Goal: Use online tool/utility: Utilize a website feature to perform a specific function

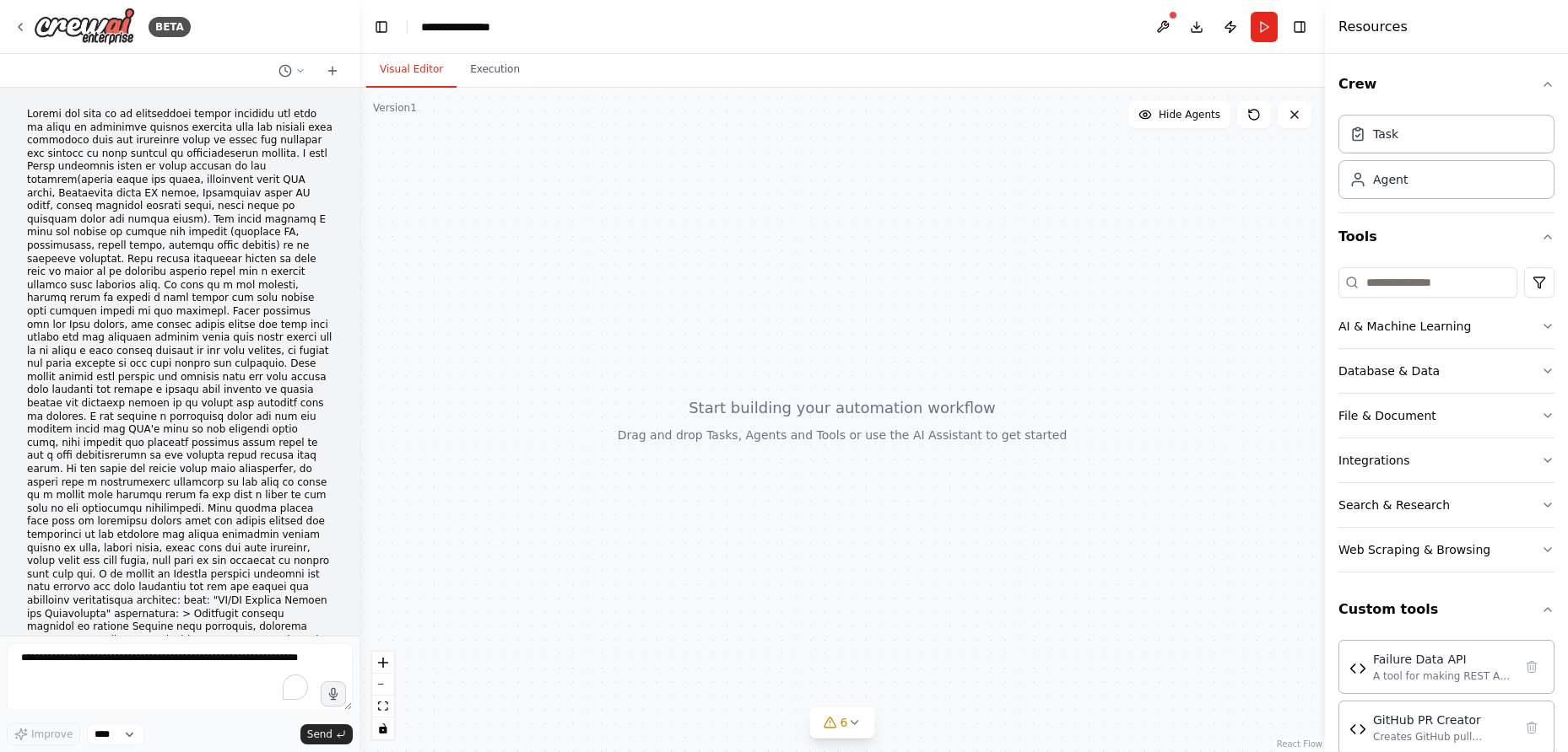
scroll to position [6527, 0]
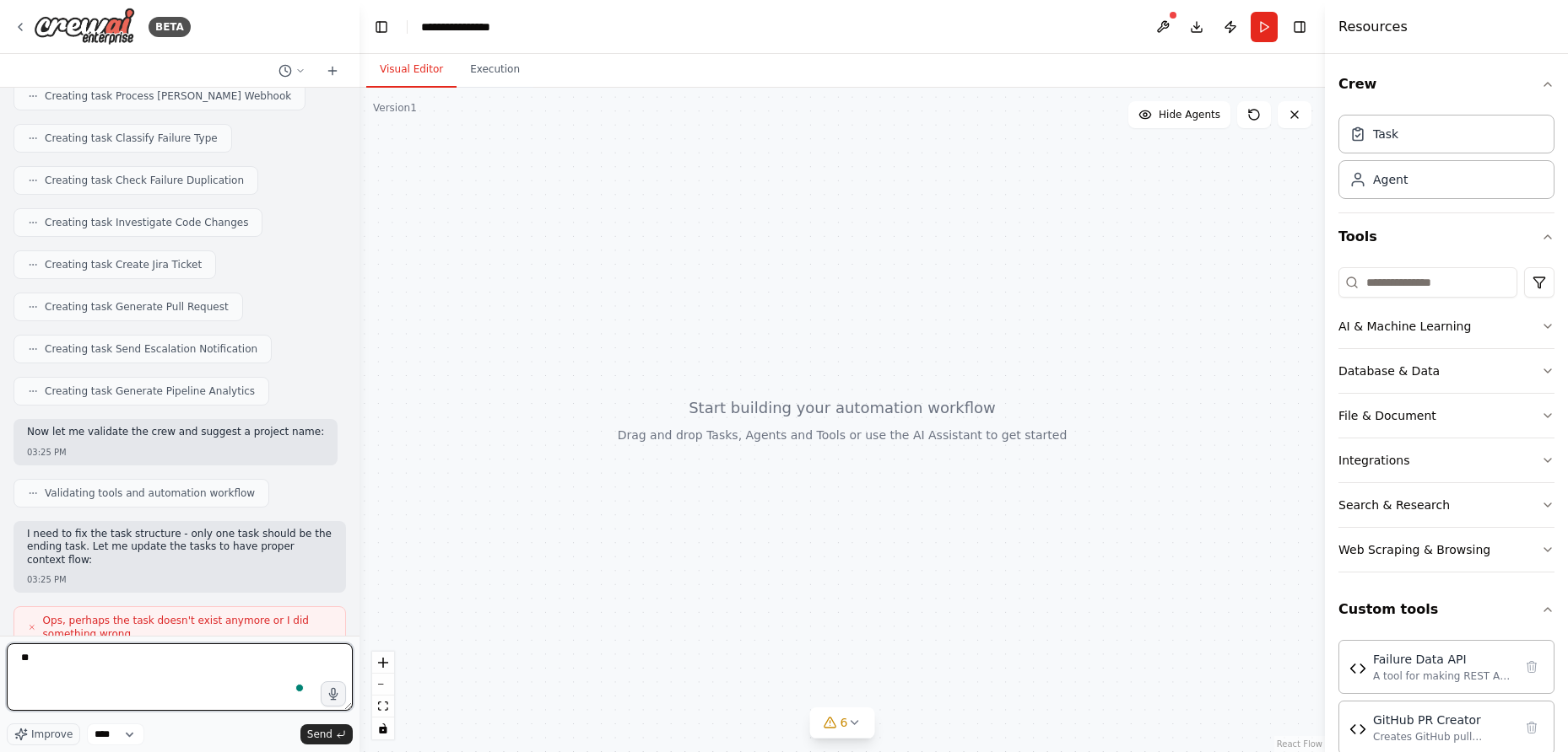
type textarea "*"
type textarea "**********"
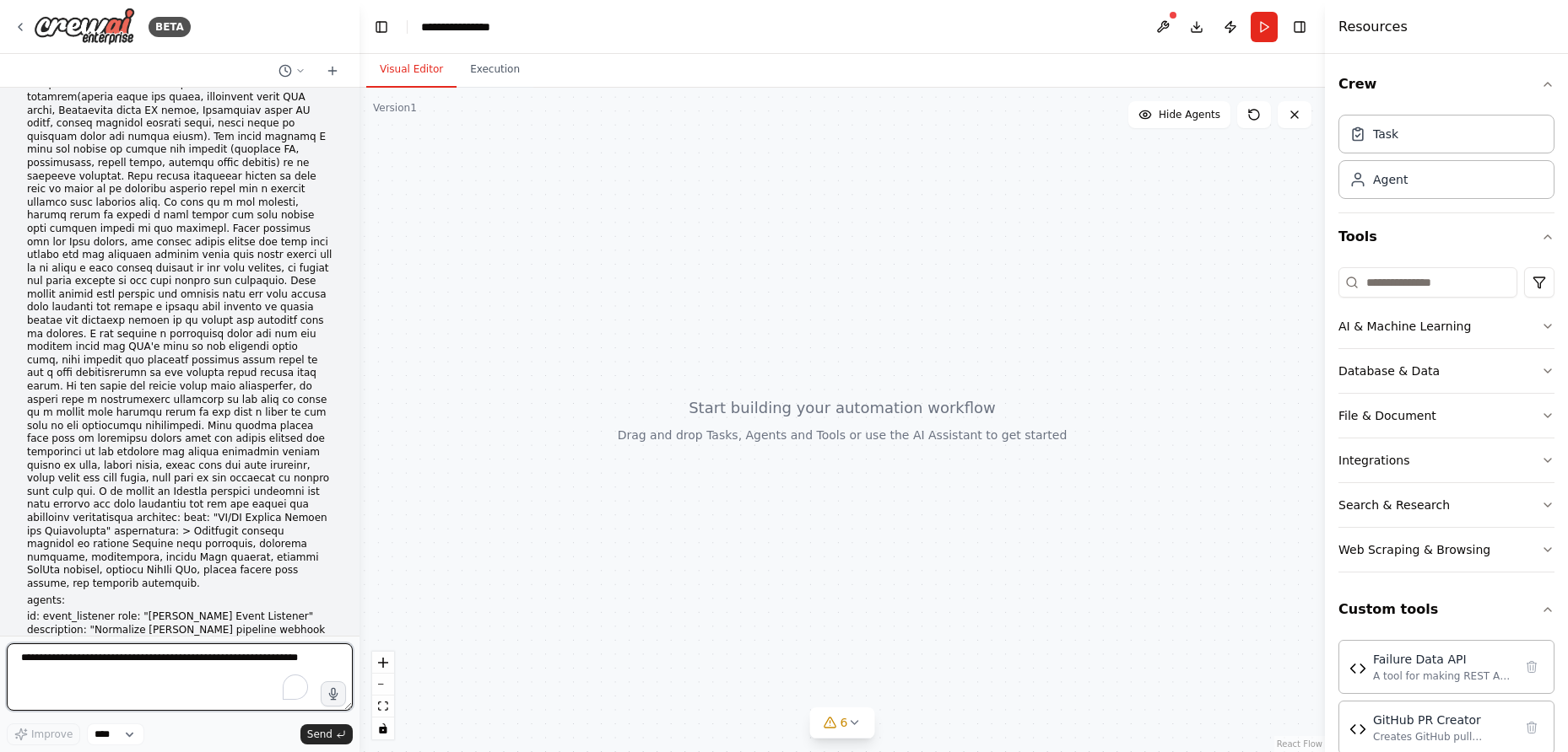
scroll to position [0, 0]
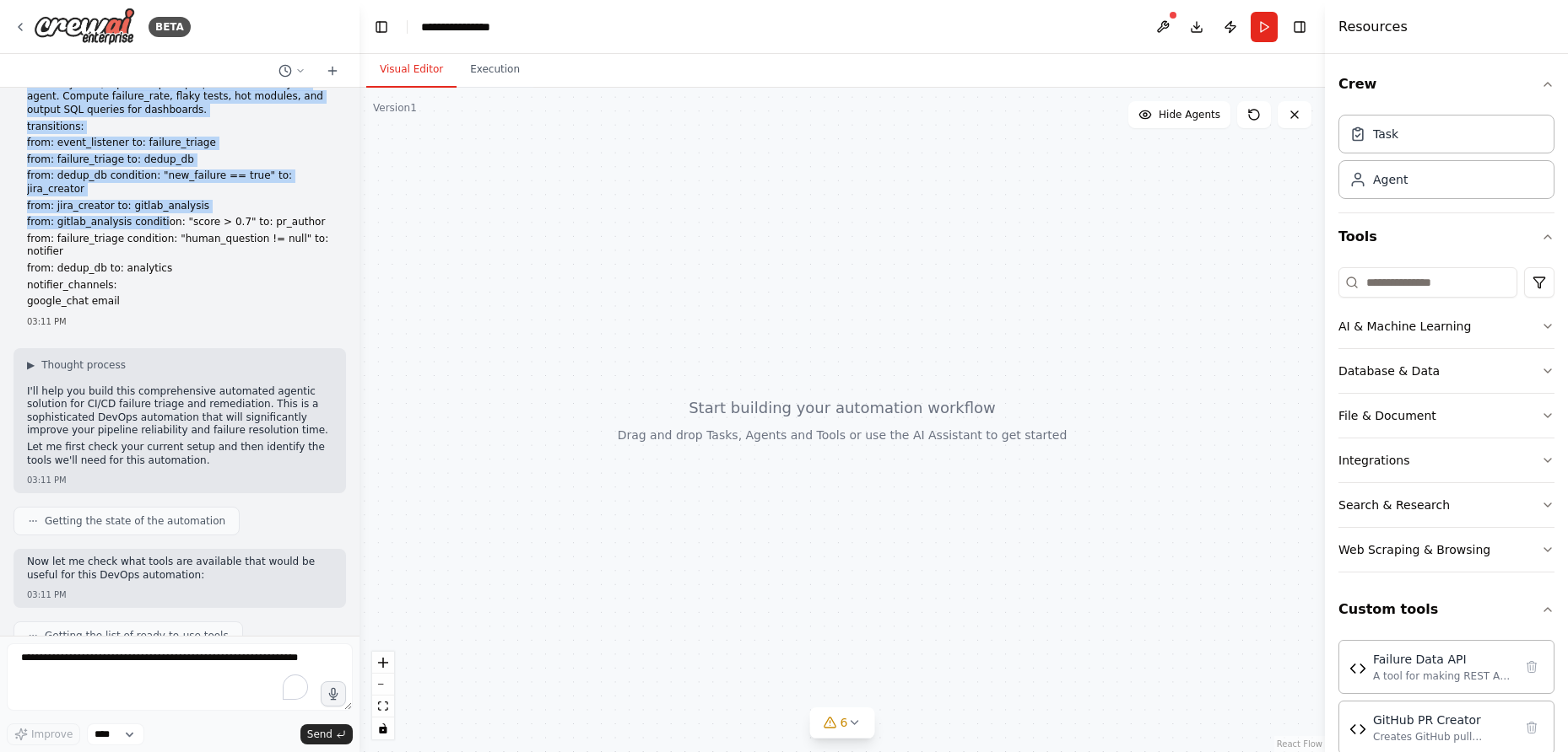
scroll to position [1341, 0]
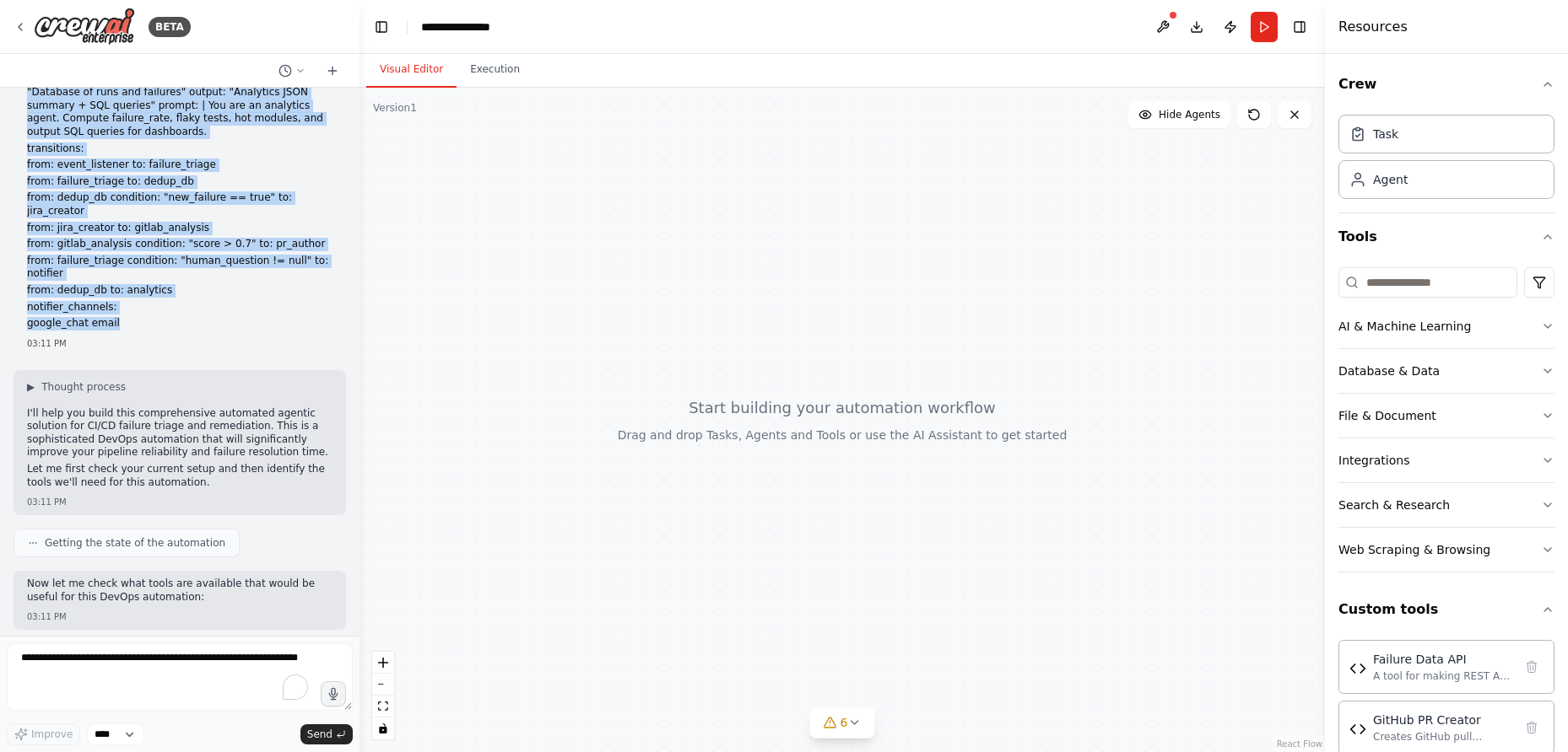
drag, startPoint x: 27, startPoint y: 114, endPoint x: 152, endPoint y: 191, distance: 146.8
copy div "Assume the role of an experienced devops engineer and help me build an automate…"
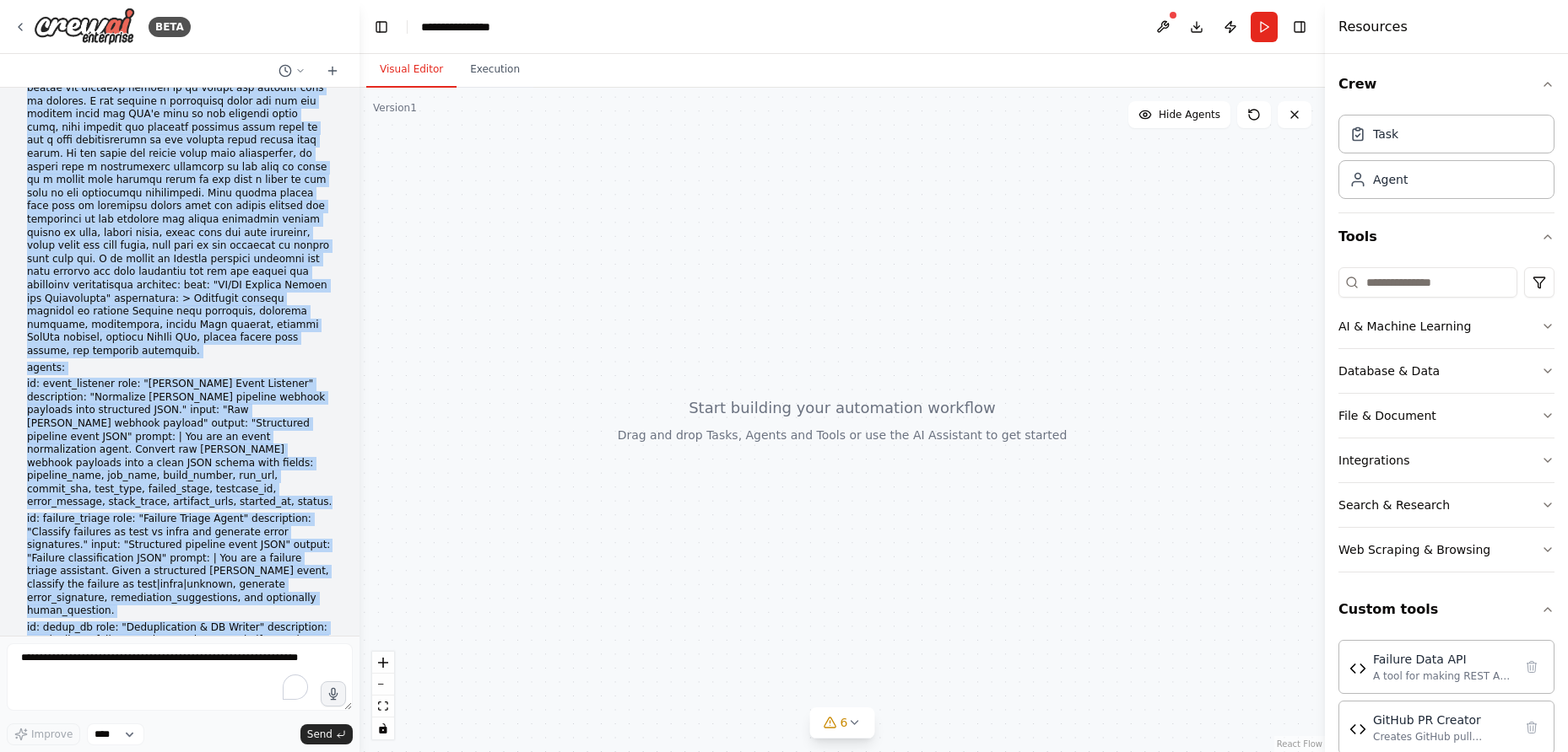
scroll to position [0, 0]
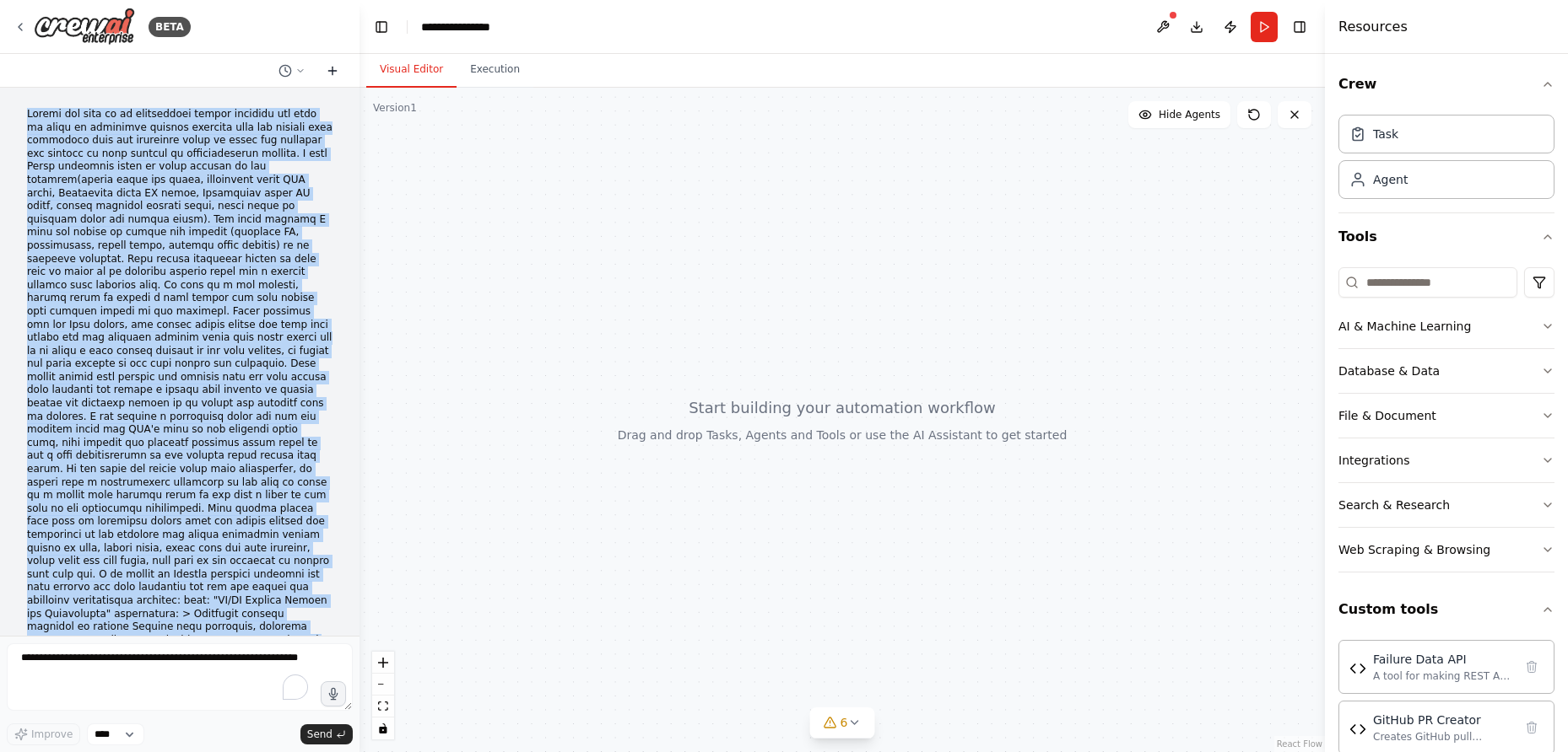
click at [330, 68] on icon at bounding box center [332, 70] width 13 height 13
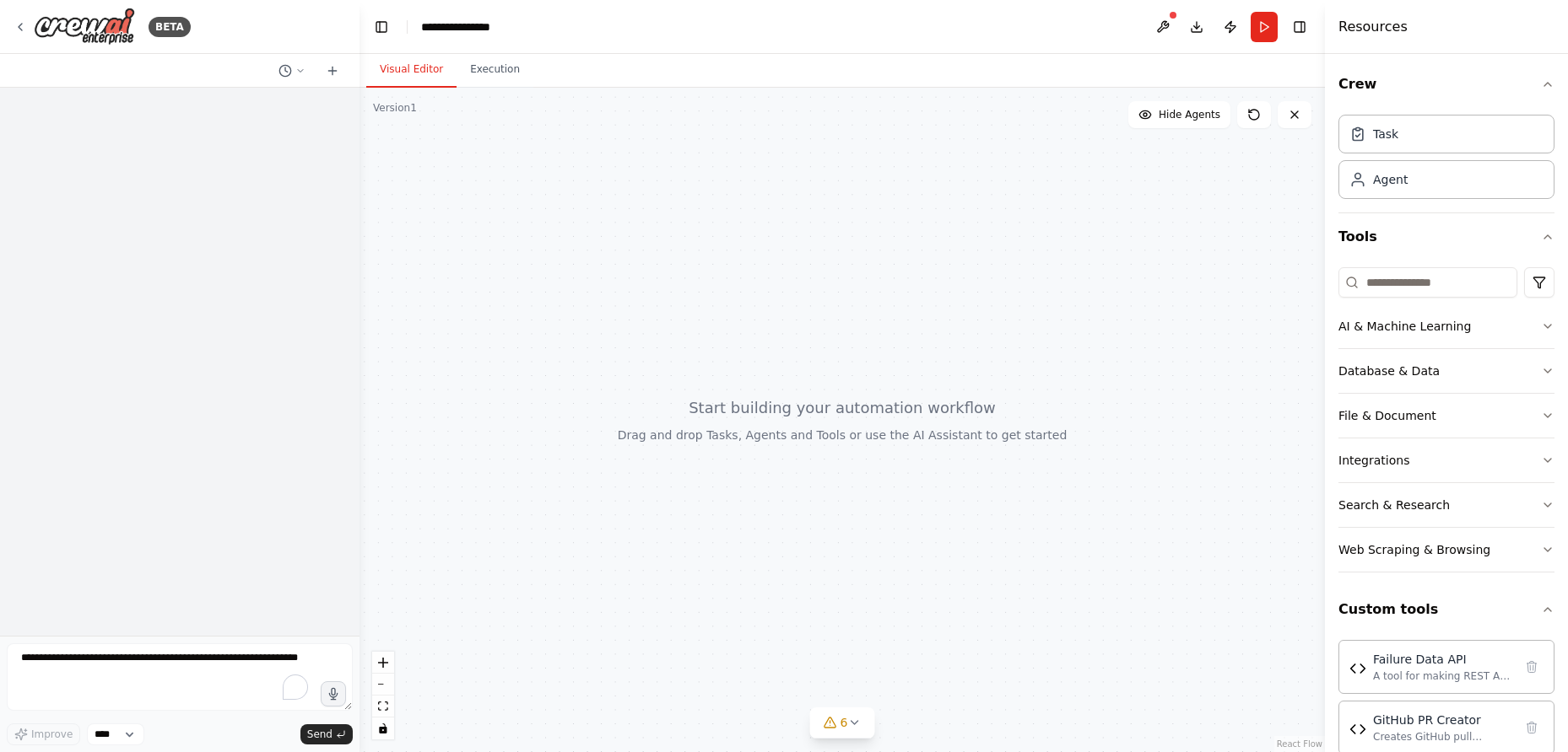
click at [401, 70] on button "Visual Editor" at bounding box center [411, 70] width 90 height 35
click at [485, 70] on button "Execution" at bounding box center [494, 70] width 77 height 35
click at [416, 70] on button "Visual Editor" at bounding box center [411, 70] width 90 height 35
click at [378, 23] on button "Toggle Left Sidebar" at bounding box center [381, 26] width 24 height 24
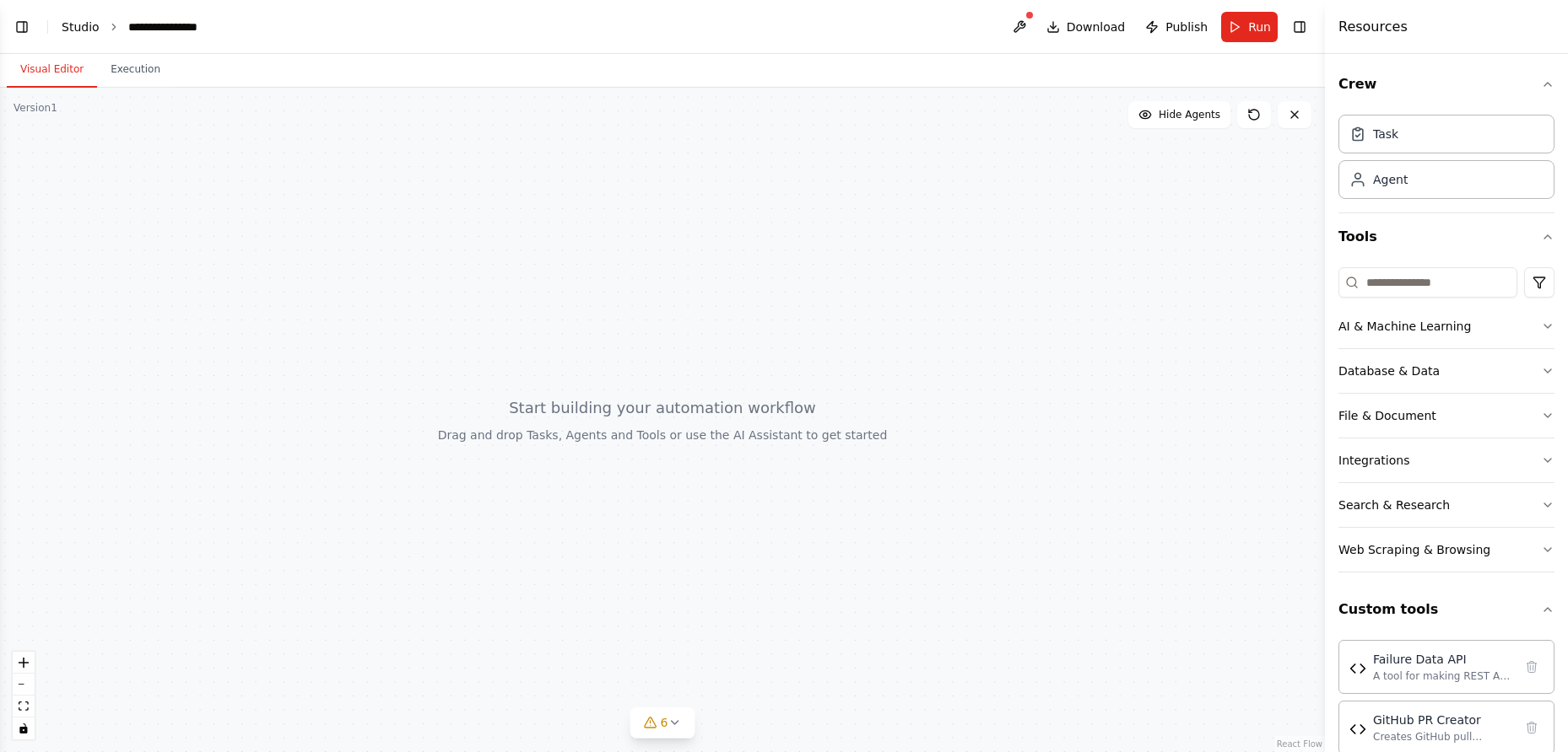
click at [82, 27] on link "Studio" at bounding box center [80, 26] width 38 height 13
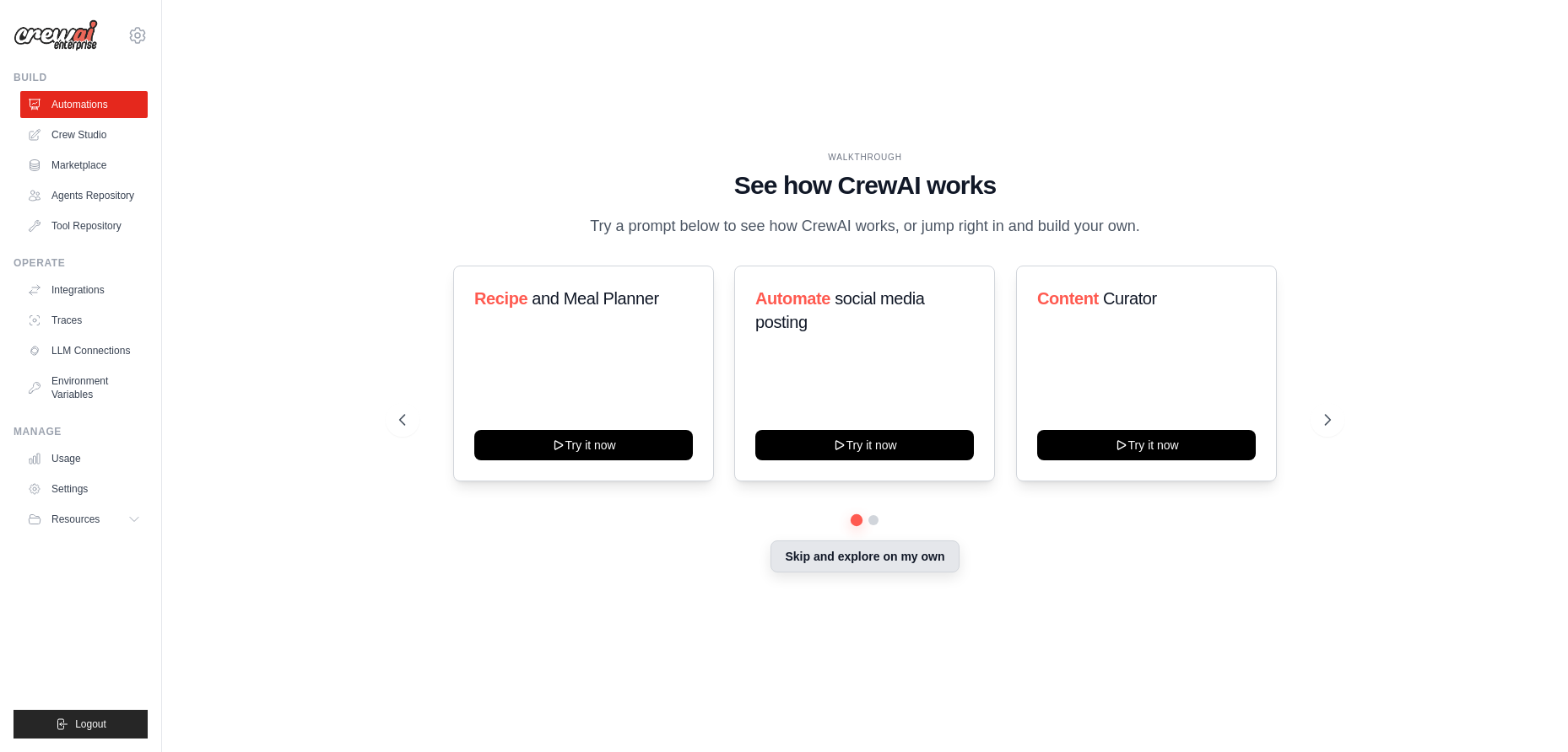
click at [850, 571] on button "Skip and explore on my own" at bounding box center [864, 557] width 189 height 32
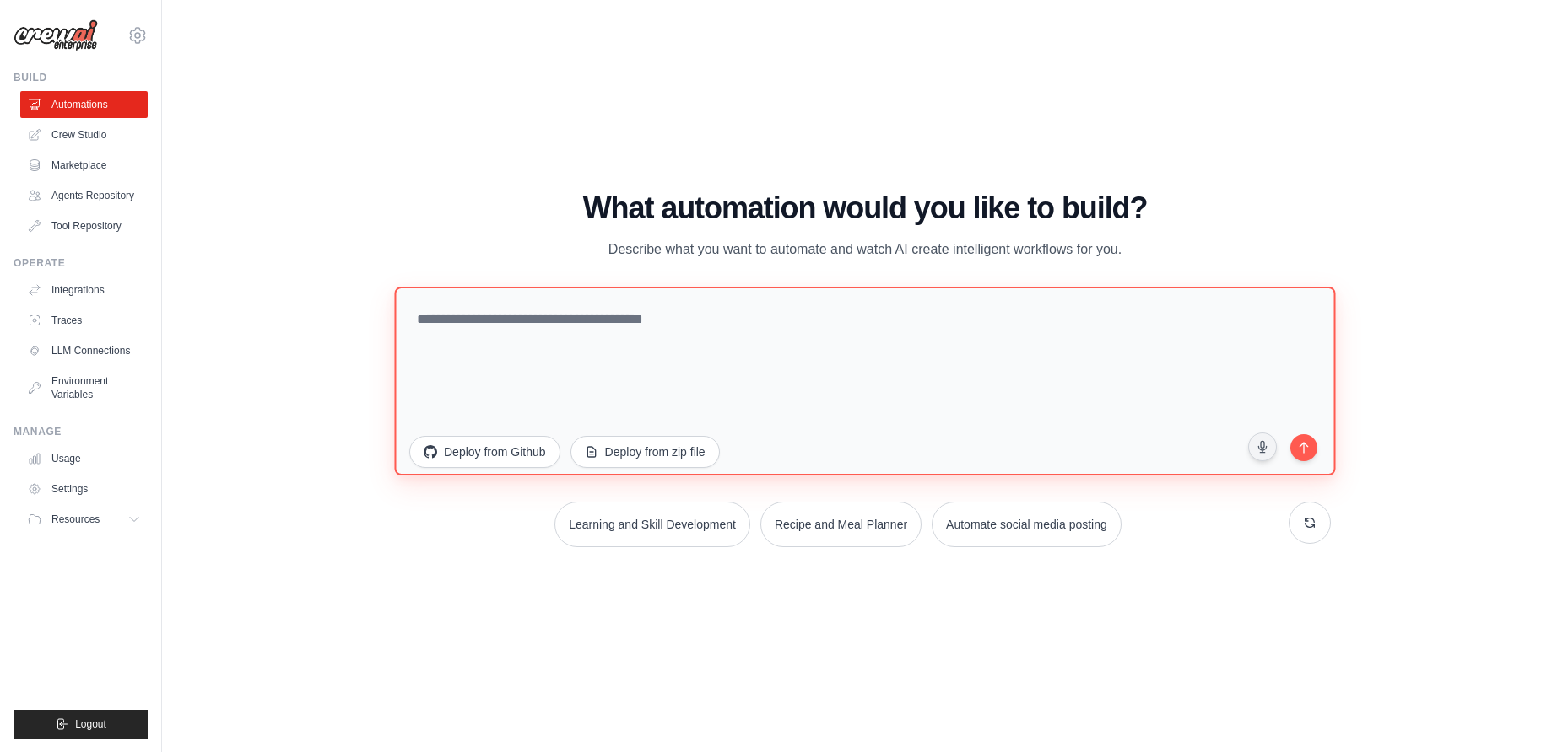
click at [450, 326] on textarea at bounding box center [864, 381] width 941 height 189
paste textarea "**********"
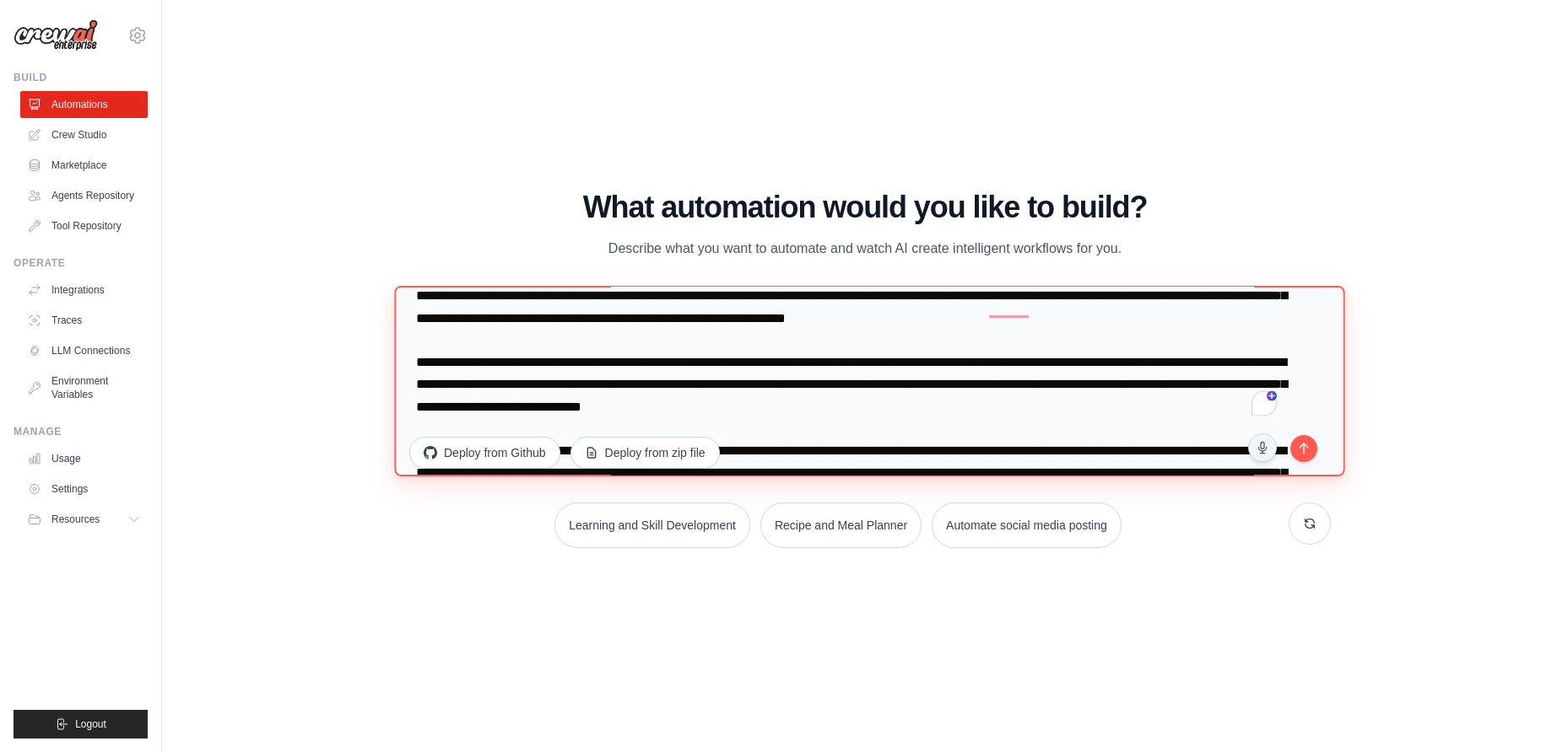
scroll to position [91, 0]
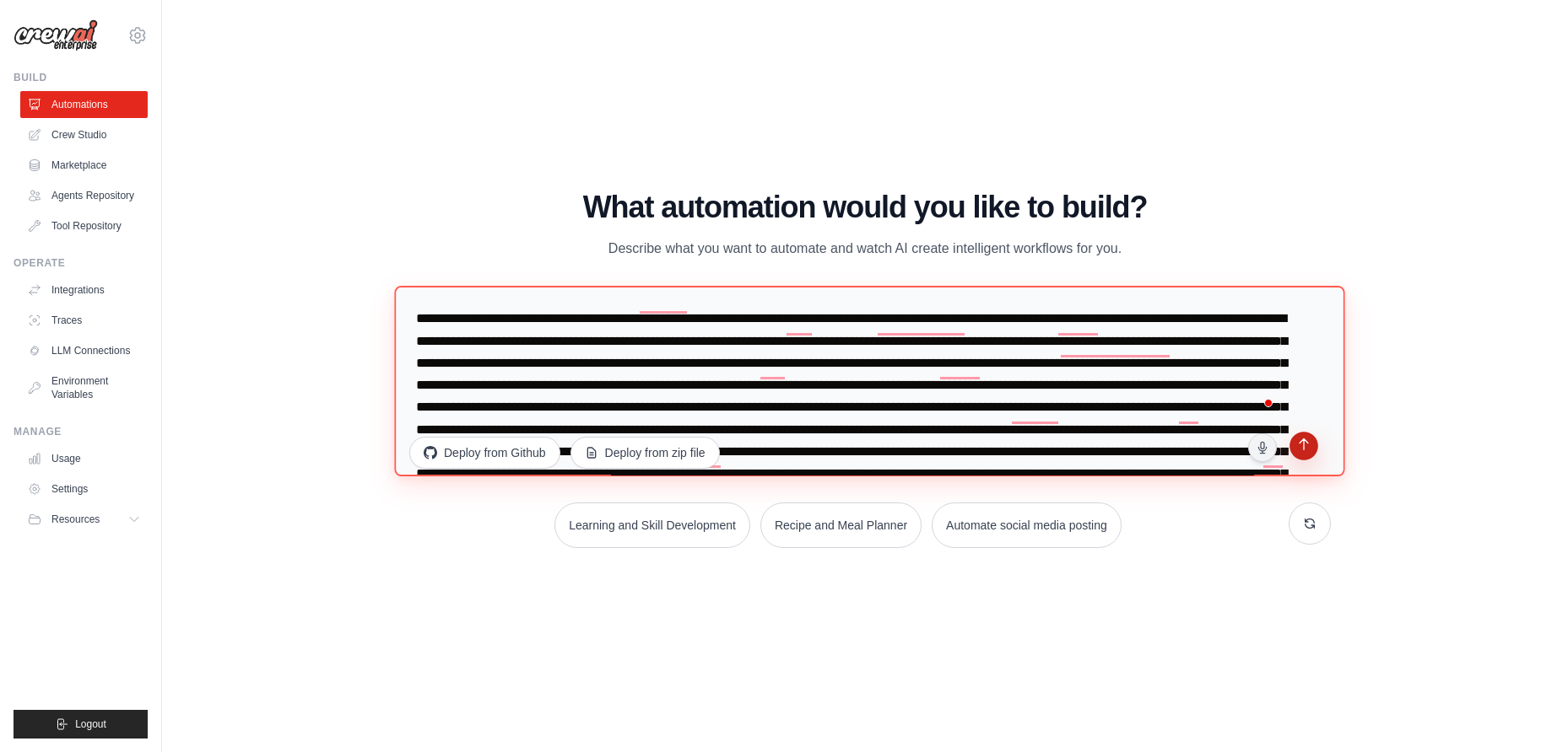
type textarea "**********"
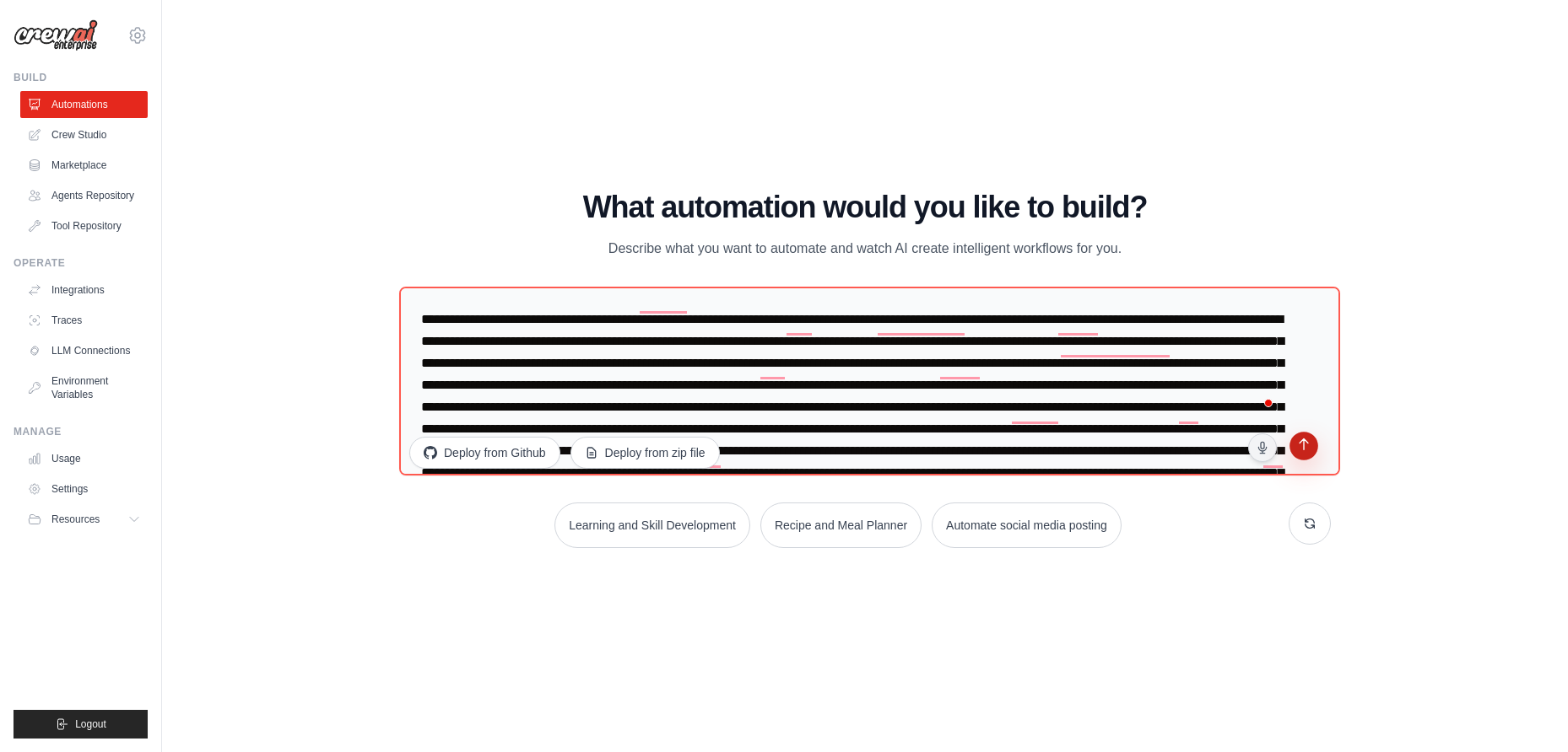
click at [1305, 444] on icon "submit" at bounding box center [1303, 446] width 16 height 16
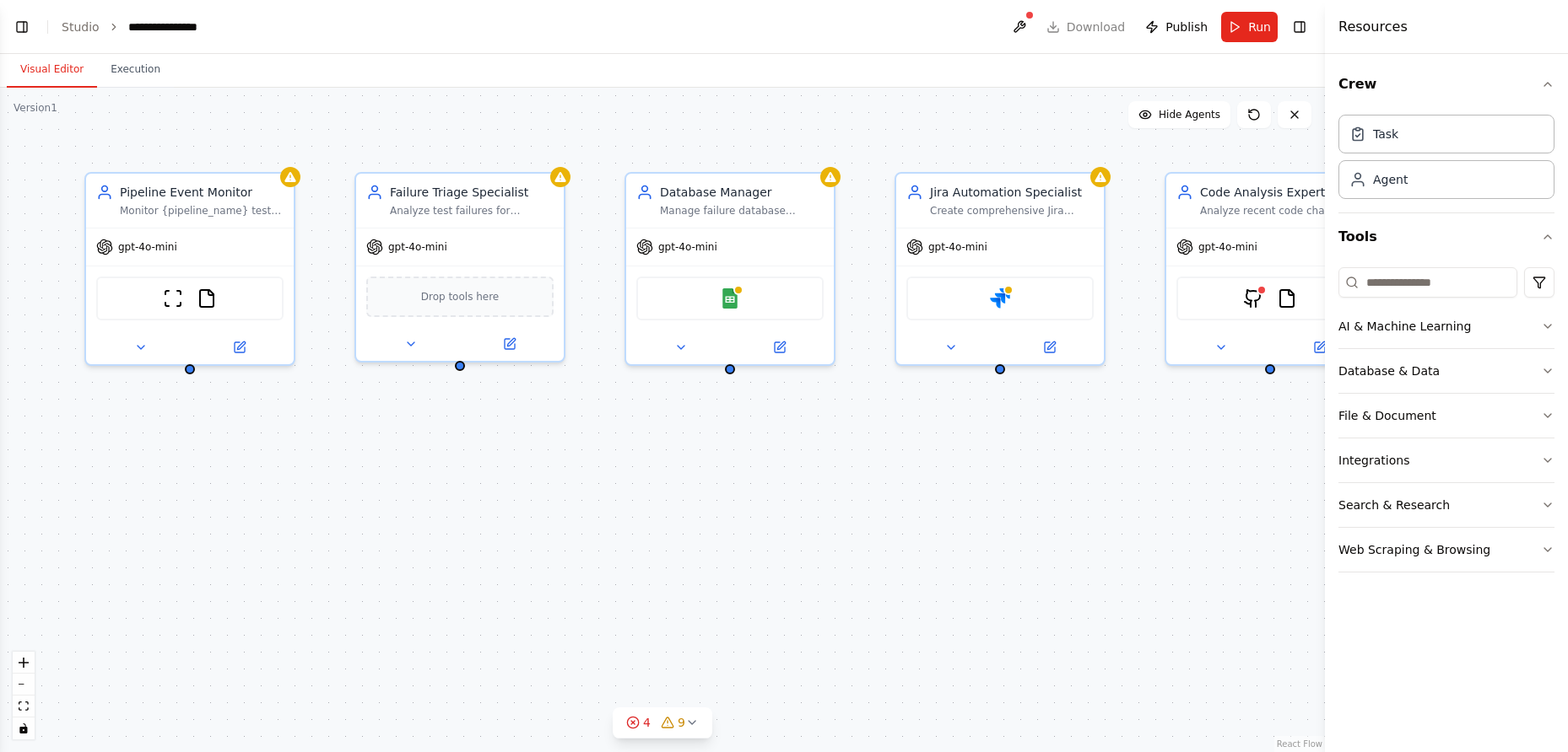
scroll to position [2646, 0]
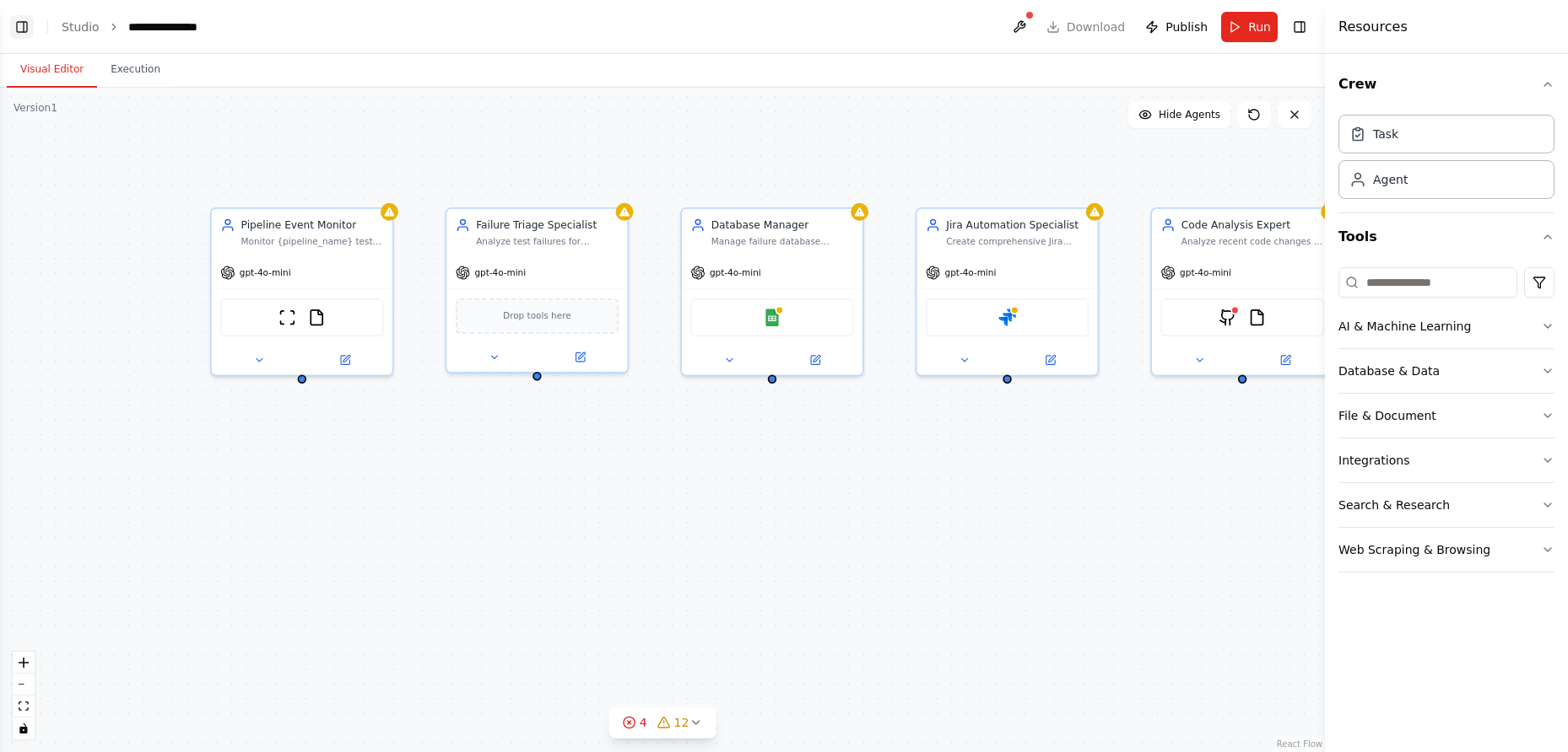
click at [25, 31] on button "Toggle Left Sidebar" at bounding box center [21, 26] width 24 height 24
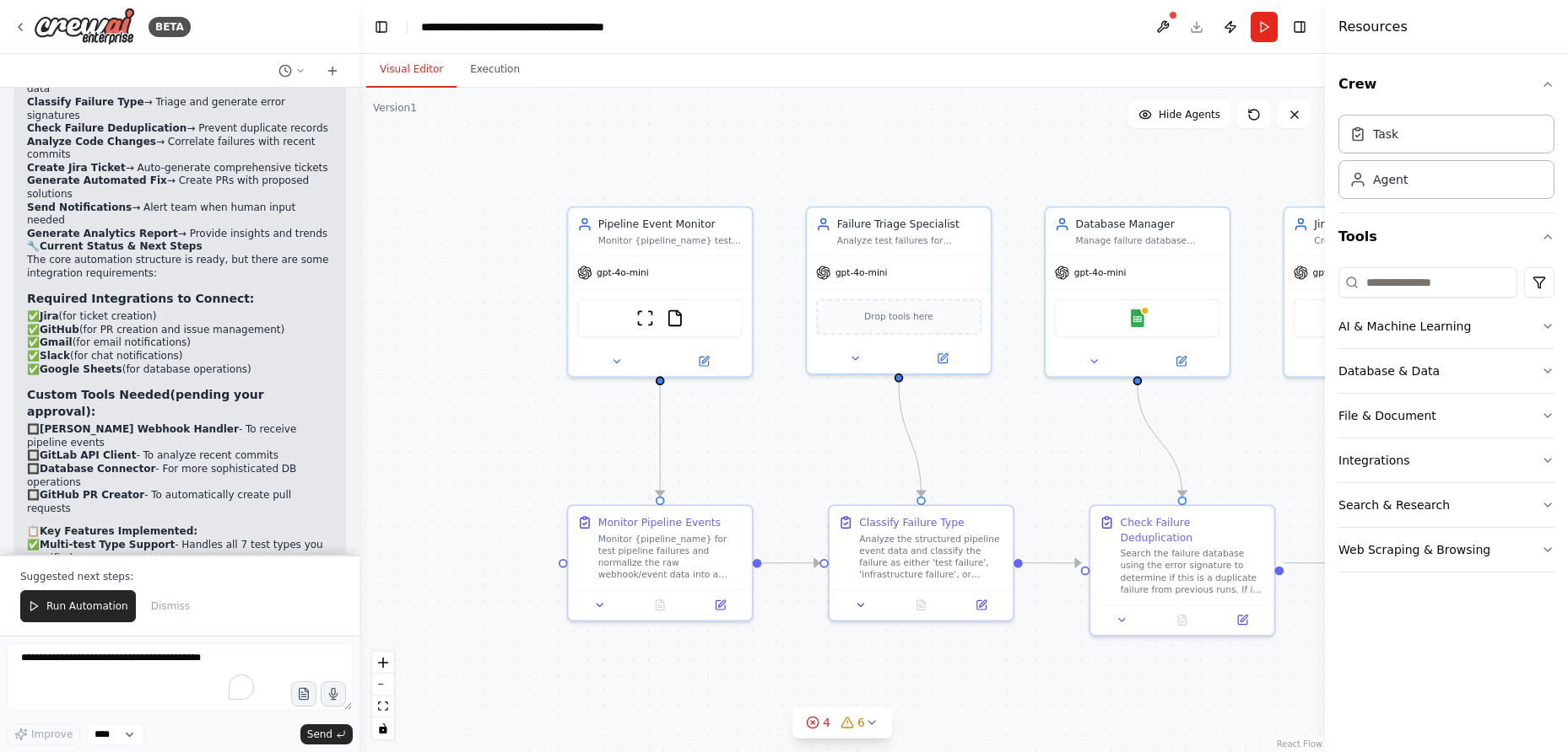
scroll to position [4238, 0]
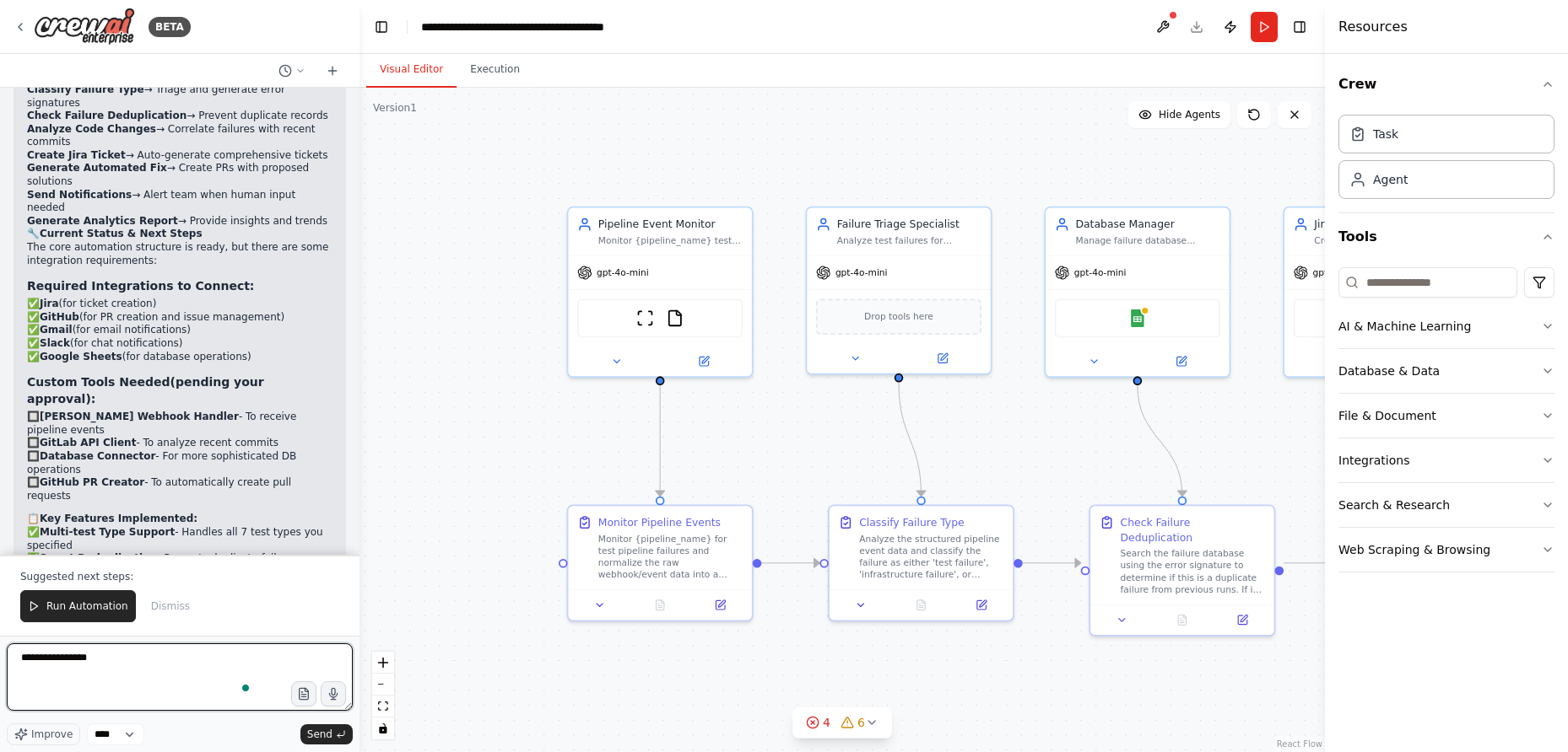
type textarea "**********"
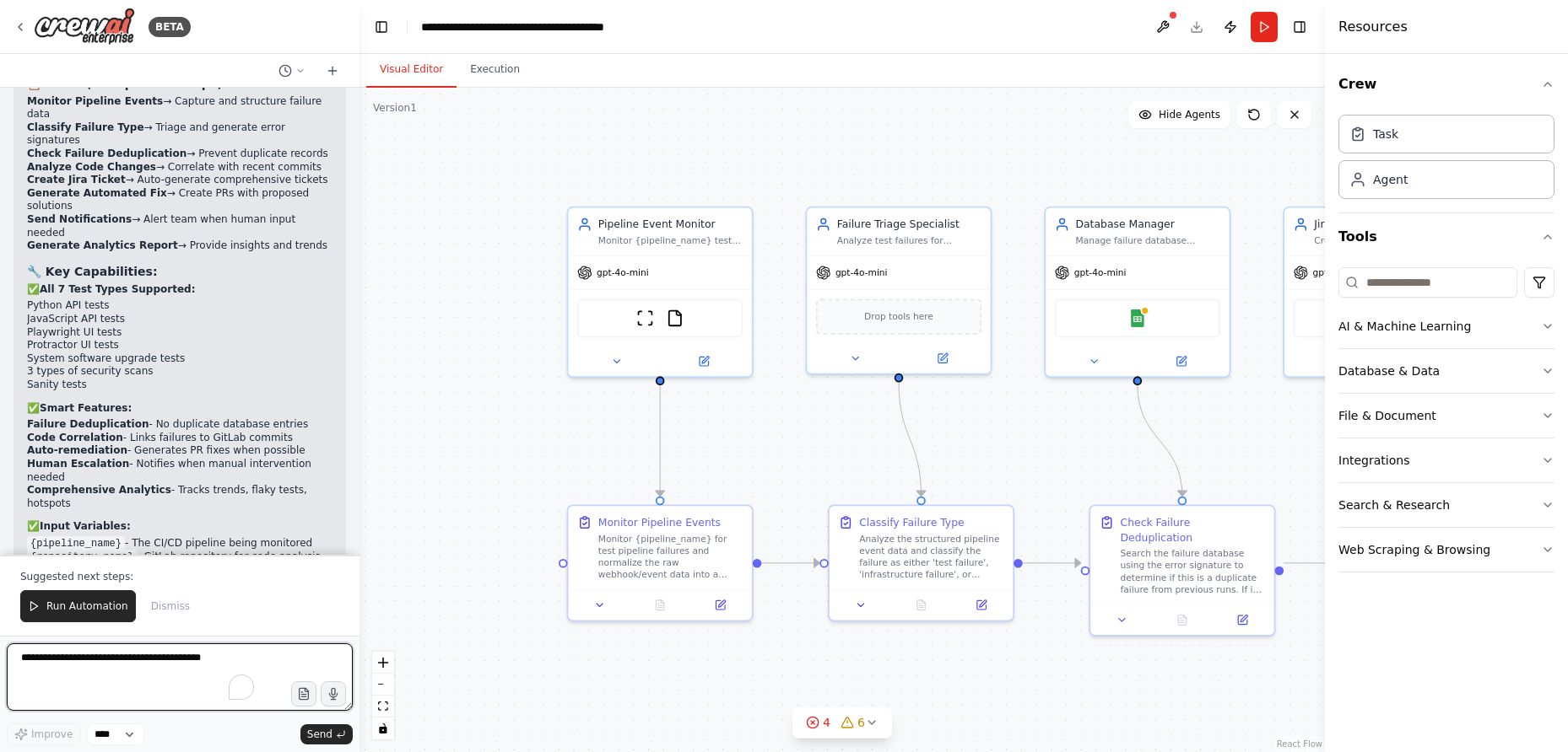
scroll to position [5661, 0]
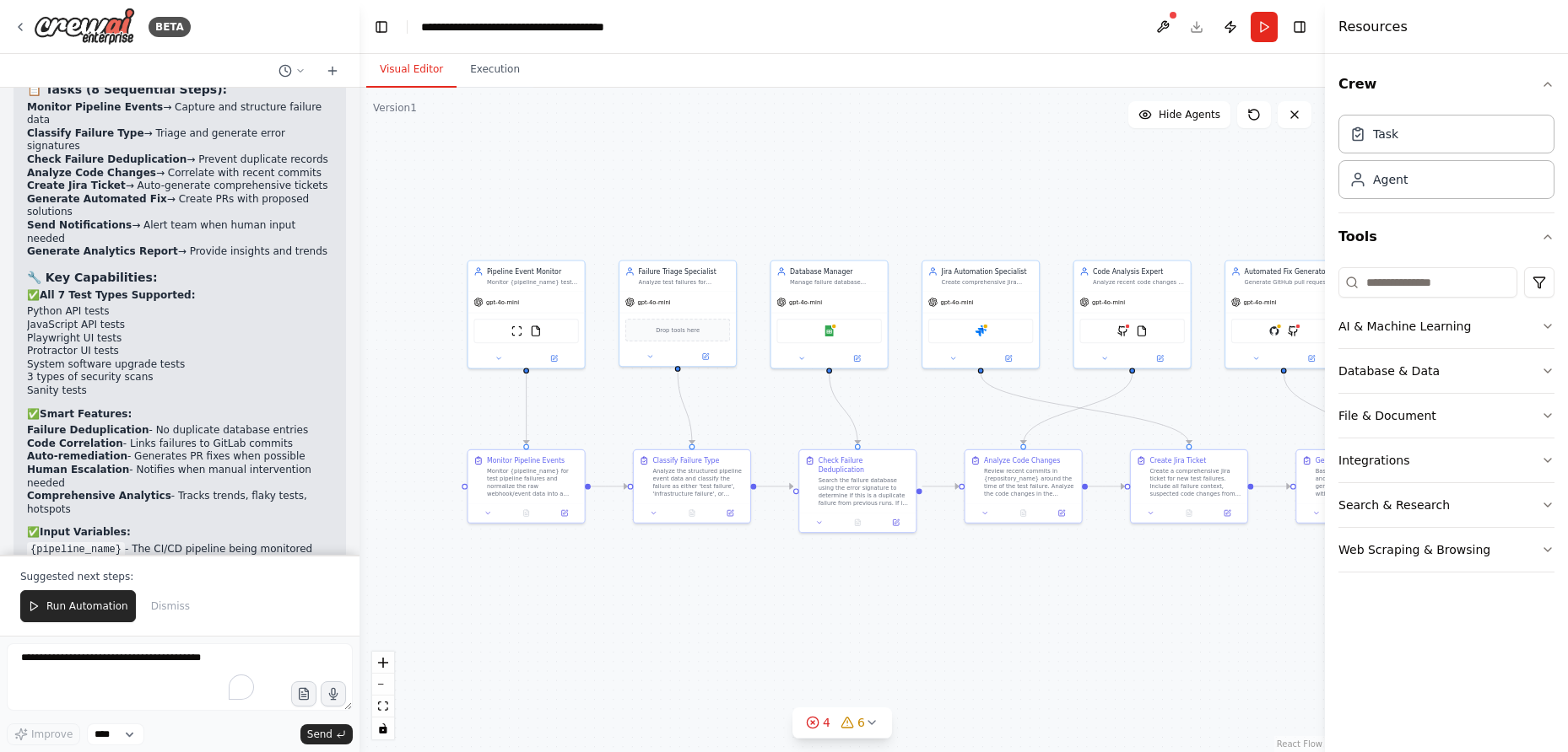
drag, startPoint x: 482, startPoint y: 388, endPoint x: 390, endPoint y: 381, distance: 92.3
click at [388, 384] on div ".deletable-edge-delete-btn { width: 20px; height: 20px; border: 0px solid #ffff…" at bounding box center [842, 420] width 965 height 665
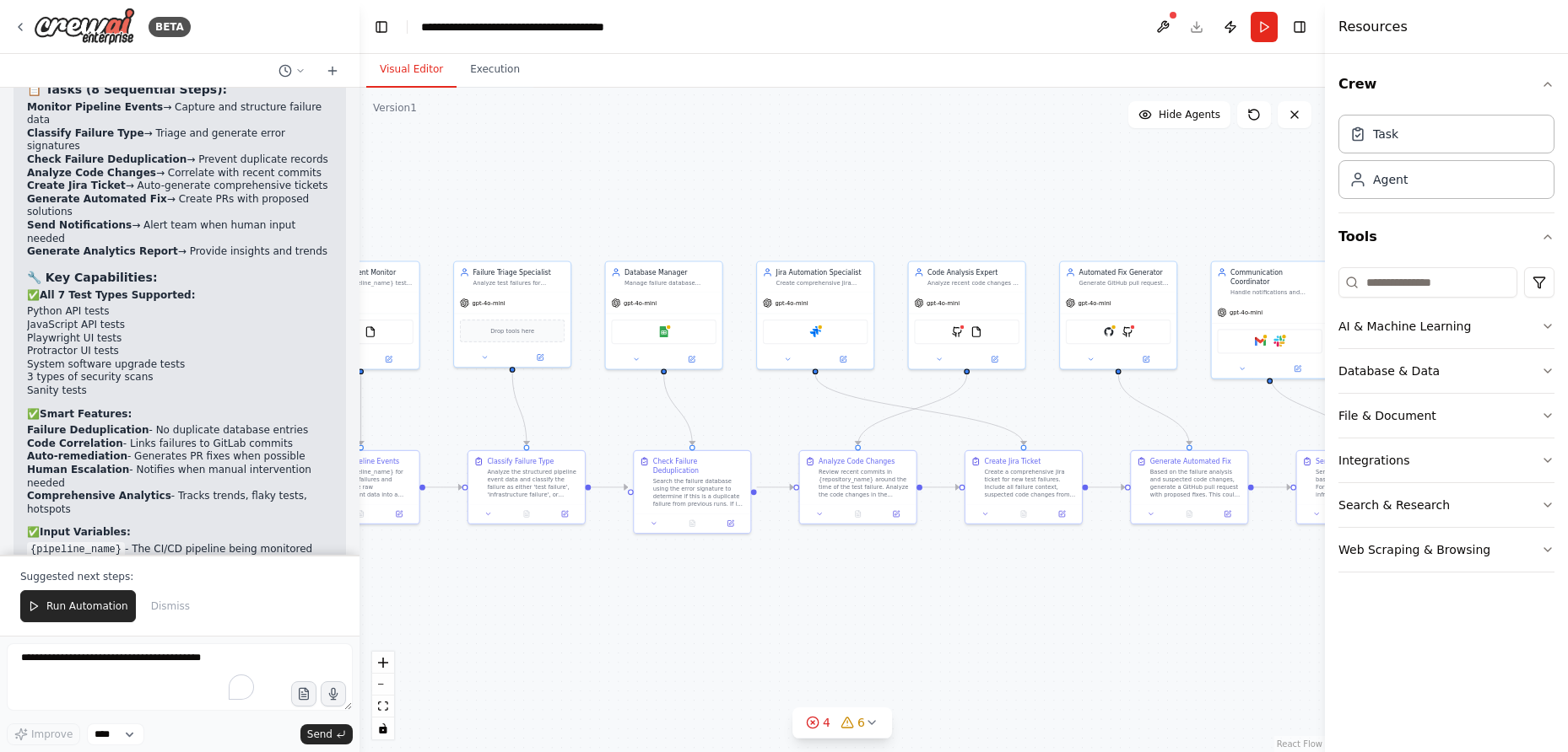
drag, startPoint x: 445, startPoint y: 402, endPoint x: 278, endPoint y: 402, distance: 167.0
click at [278, 402] on div "BETA agents: id: event_listener role: "[PERSON_NAME] Event Listener" descriptio…" at bounding box center [784, 376] width 1568 height 752
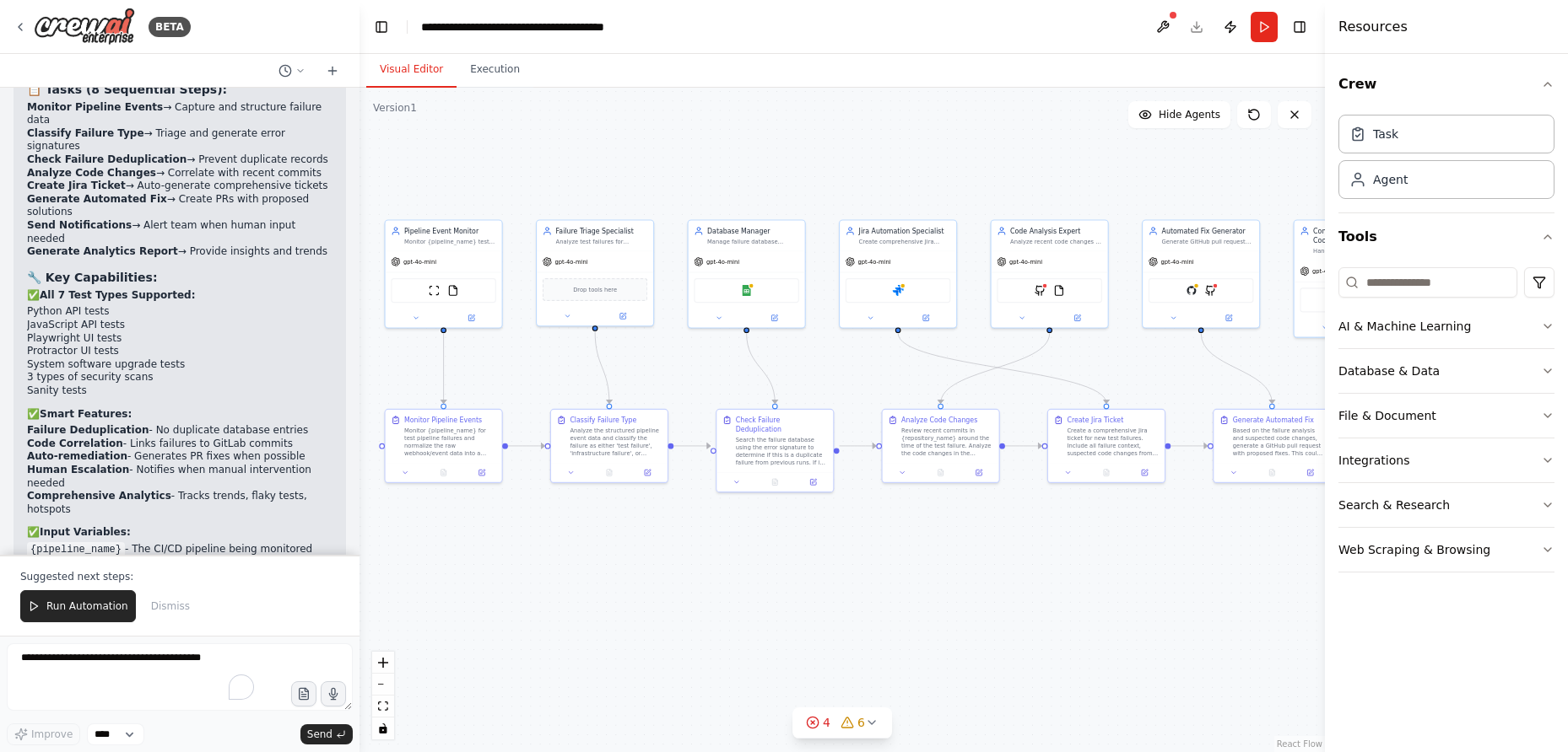
drag, startPoint x: 917, startPoint y: 218, endPoint x: 1001, endPoint y: 178, distance: 93.0
click at [1001, 178] on div ".deletable-edge-delete-btn { width: 20px; height: 20px; border: 0px solid #ffff…" at bounding box center [842, 420] width 965 height 665
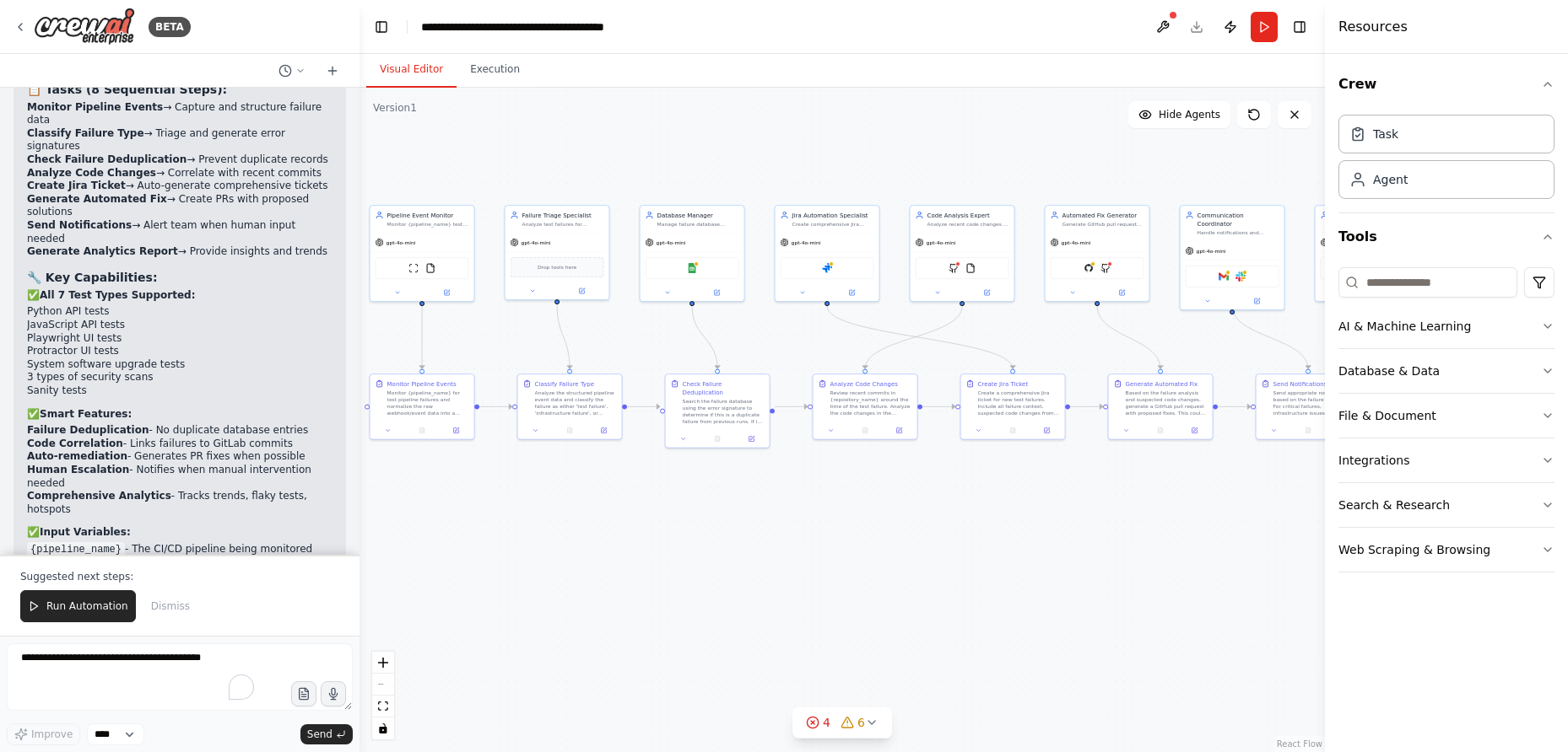
drag, startPoint x: 993, startPoint y: 189, endPoint x: 940, endPoint y: 139, distance: 72.9
click at [940, 139] on div ".deletable-edge-delete-btn { width: 20px; height: 20px; border: 0px solid #ffff…" at bounding box center [842, 420] width 965 height 665
